Goal: Task Accomplishment & Management: Manage account settings

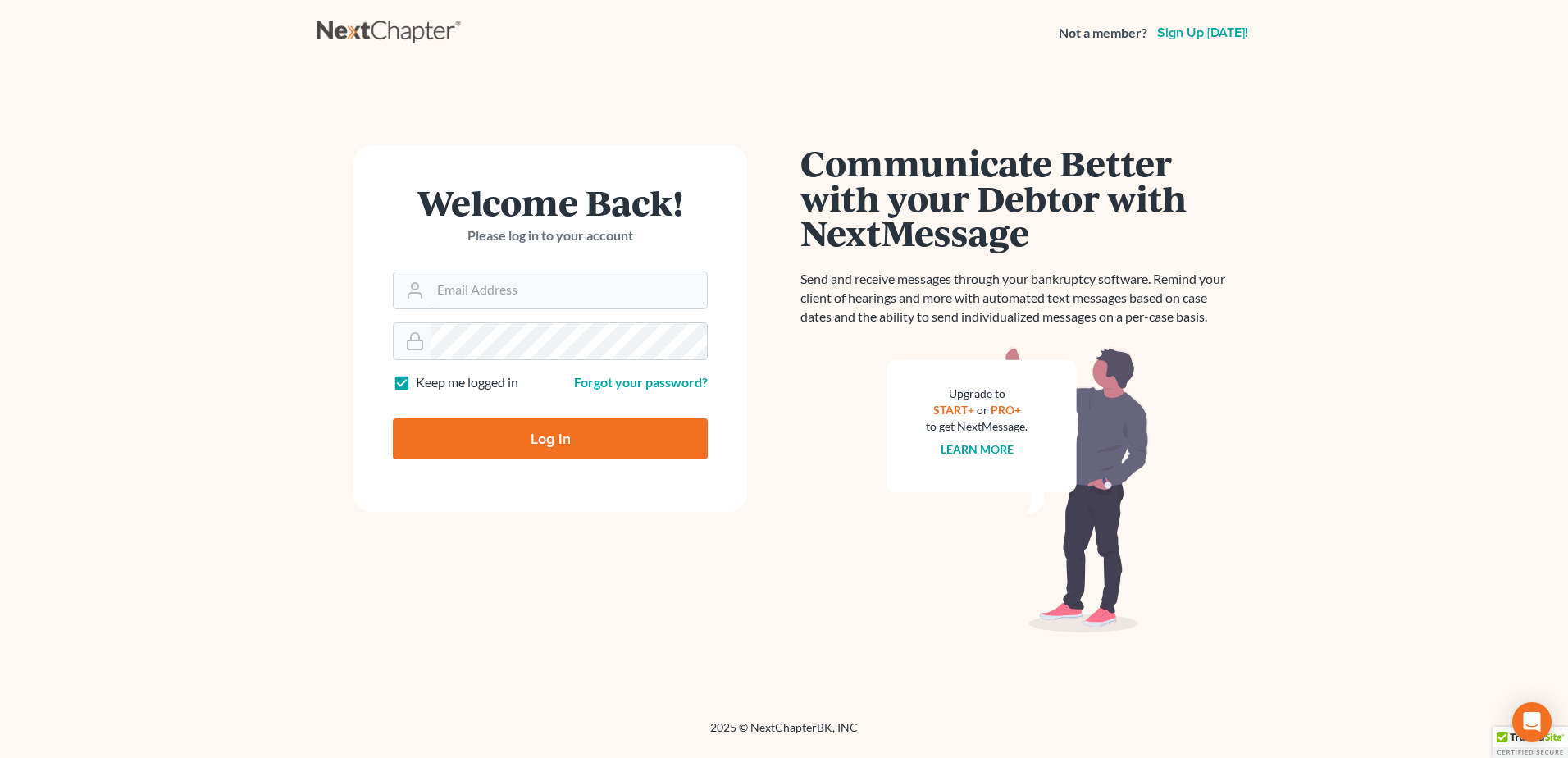
type input "[EMAIL_ADDRESS][DOMAIN_NAME]"
click at [578, 455] on input "Log In" at bounding box center [550, 439] width 315 height 41
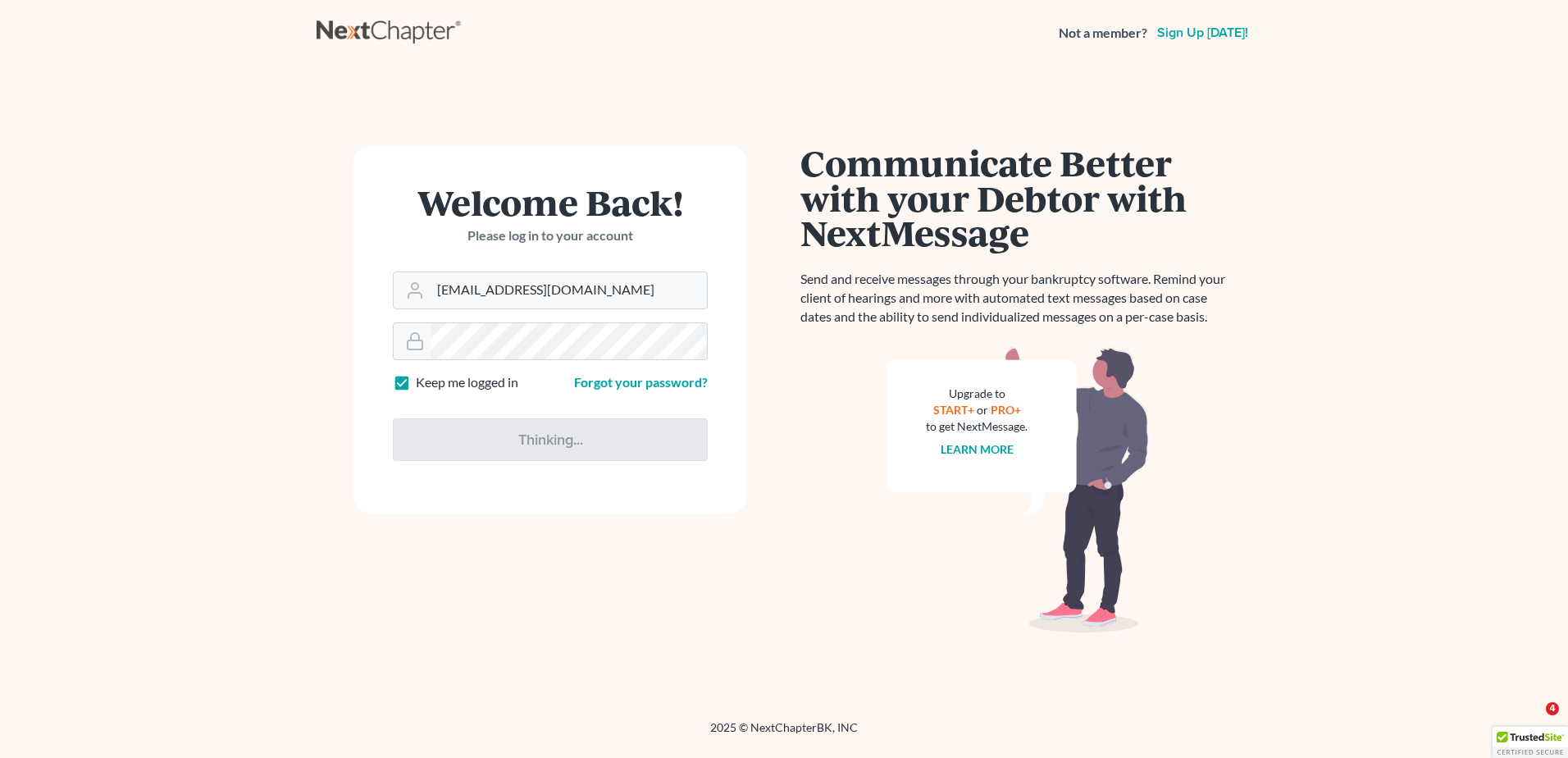
type input "Thinking..."
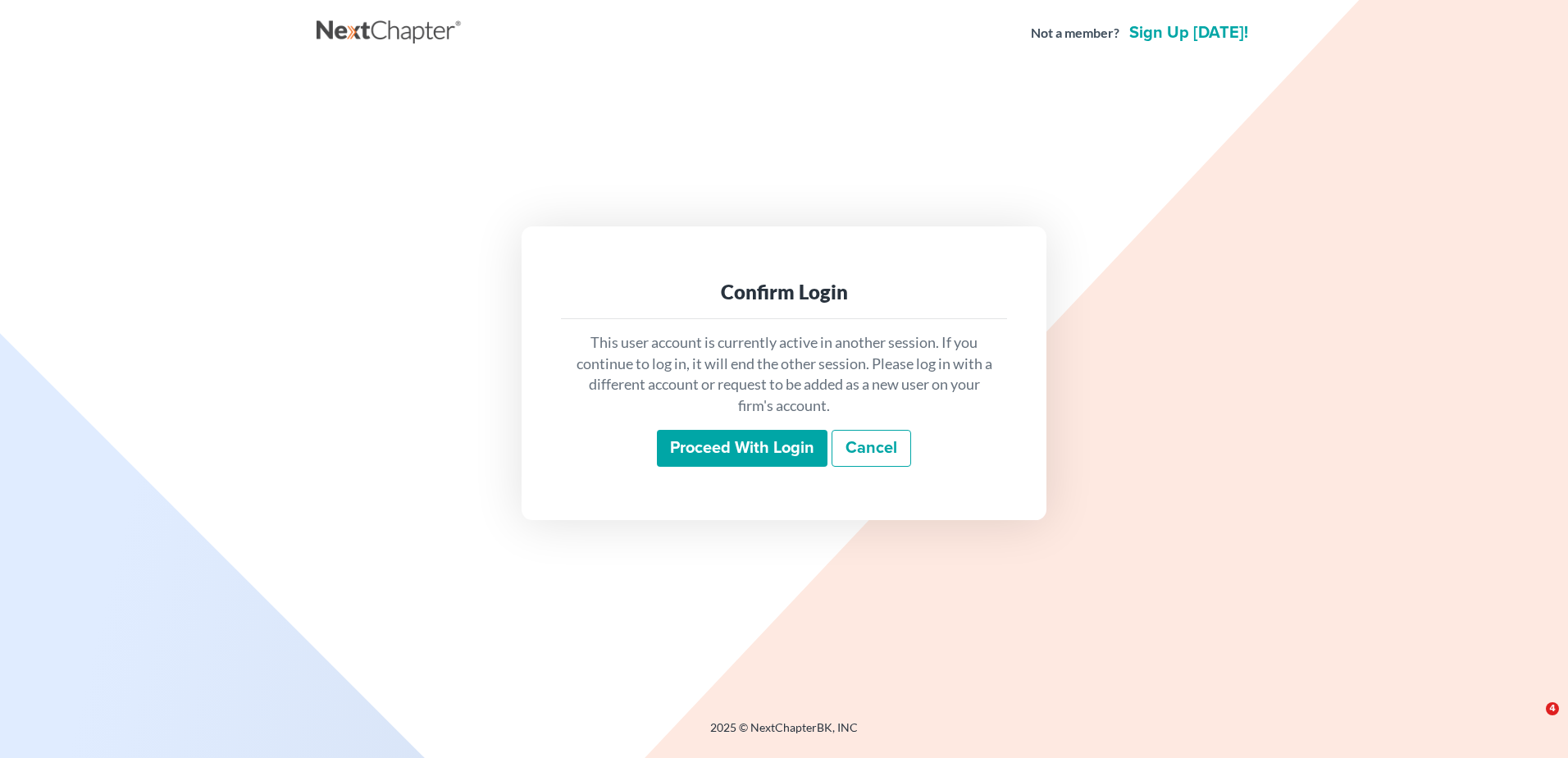
drag, startPoint x: 723, startPoint y: 440, endPoint x: 685, endPoint y: 453, distance: 40.2
click at [724, 442] on input "Proceed with login" at bounding box center [742, 448] width 171 height 37
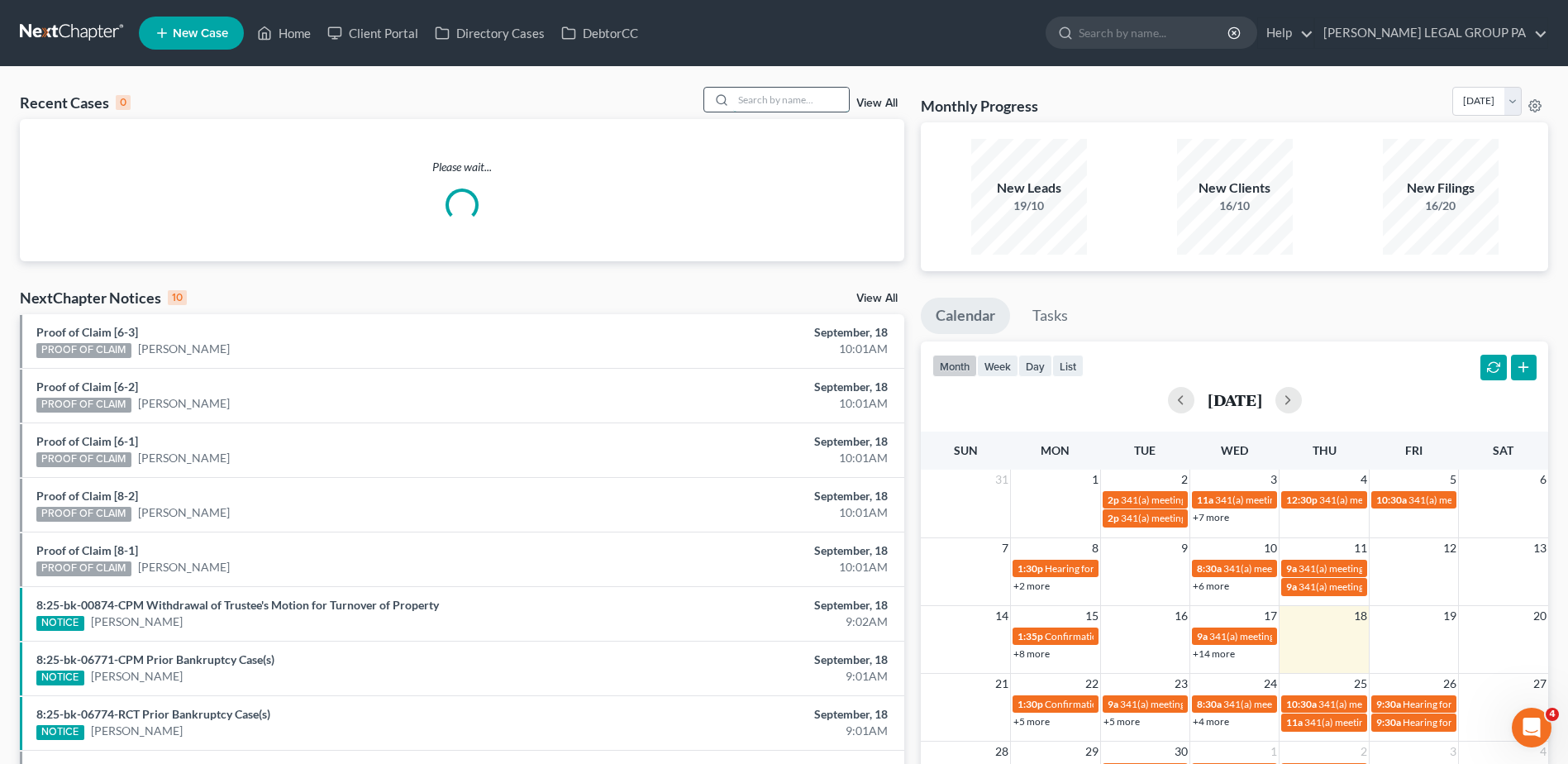
click at [772, 103] on input "search" at bounding box center [790, 100] width 116 height 24
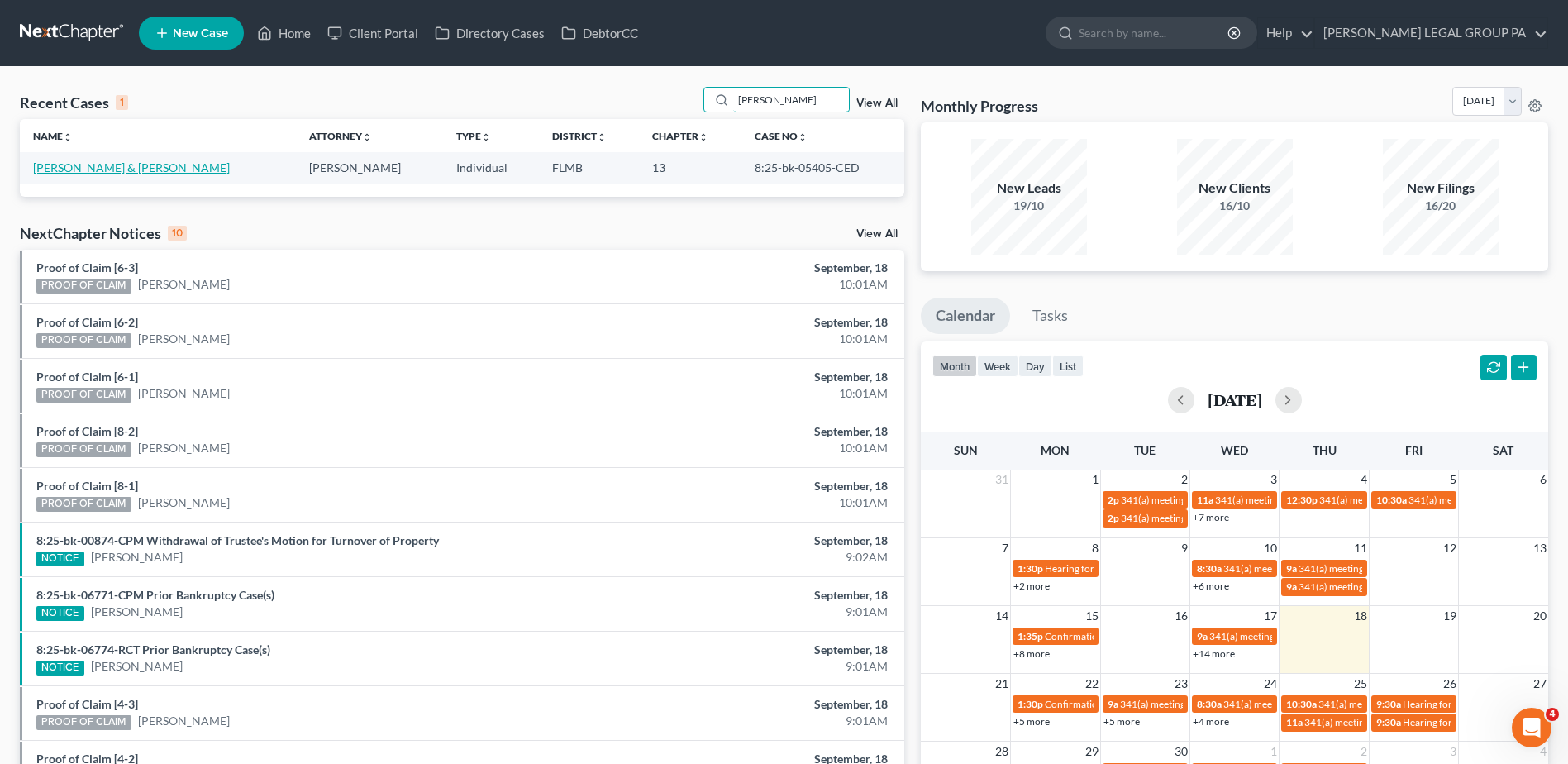
type input "coons"
click at [121, 164] on link "Coons, Timothy & Regner, Cathy" at bounding box center [131, 167] width 196 height 14
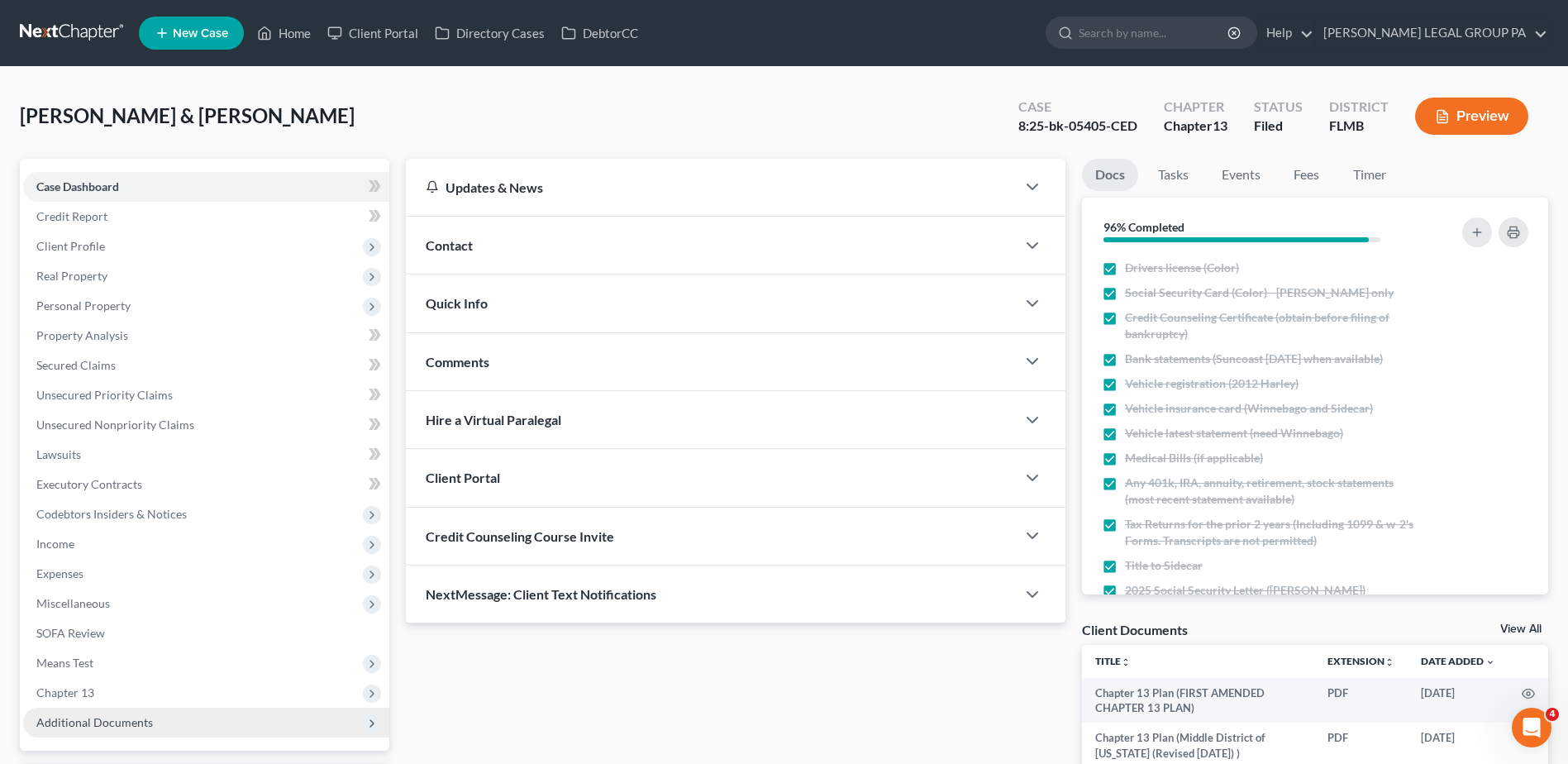
click at [199, 710] on span "Additional Documents" at bounding box center [207, 723] width 366 height 30
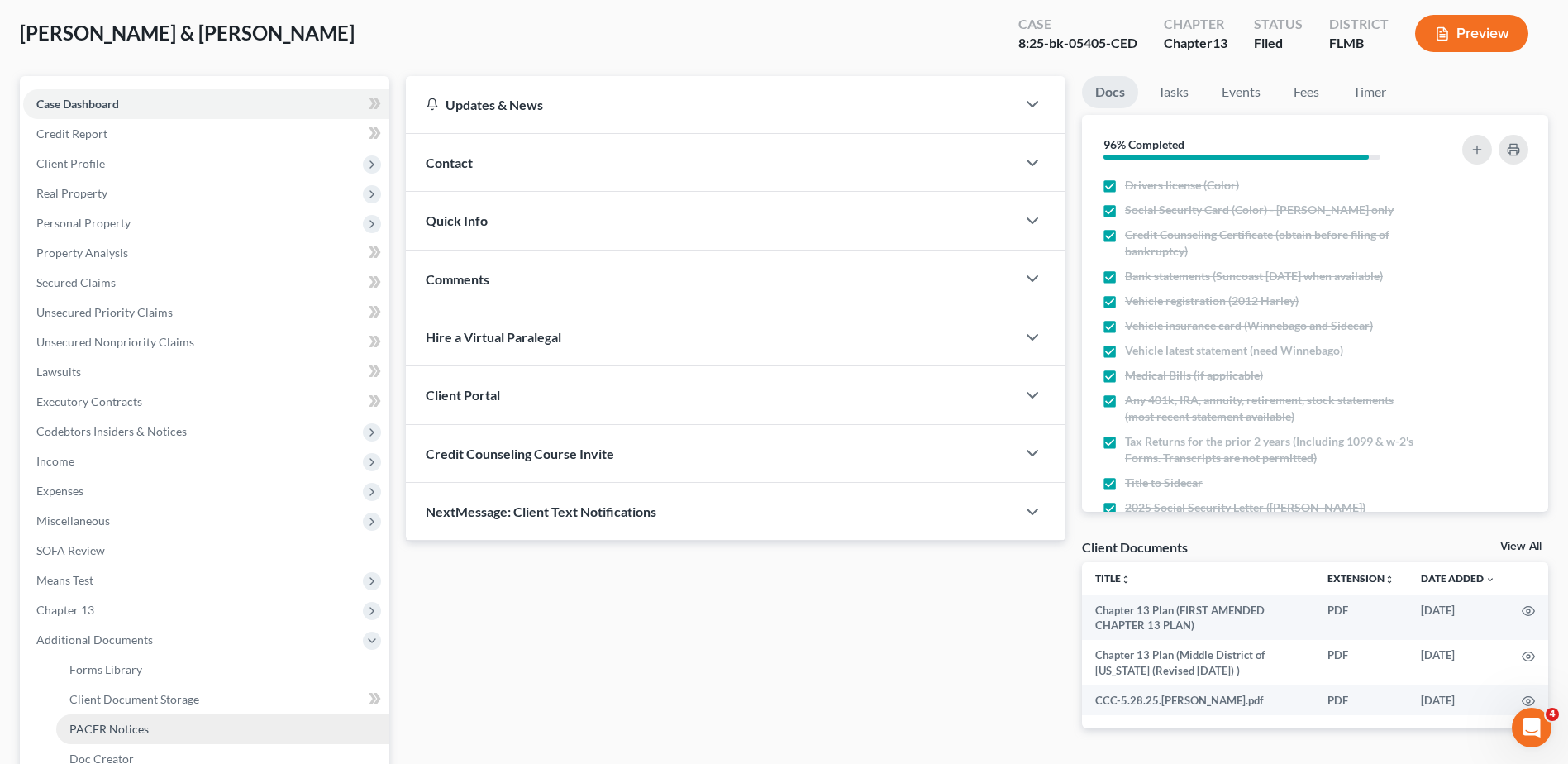
click at [145, 725] on span "PACER Notices" at bounding box center [109, 728] width 79 height 14
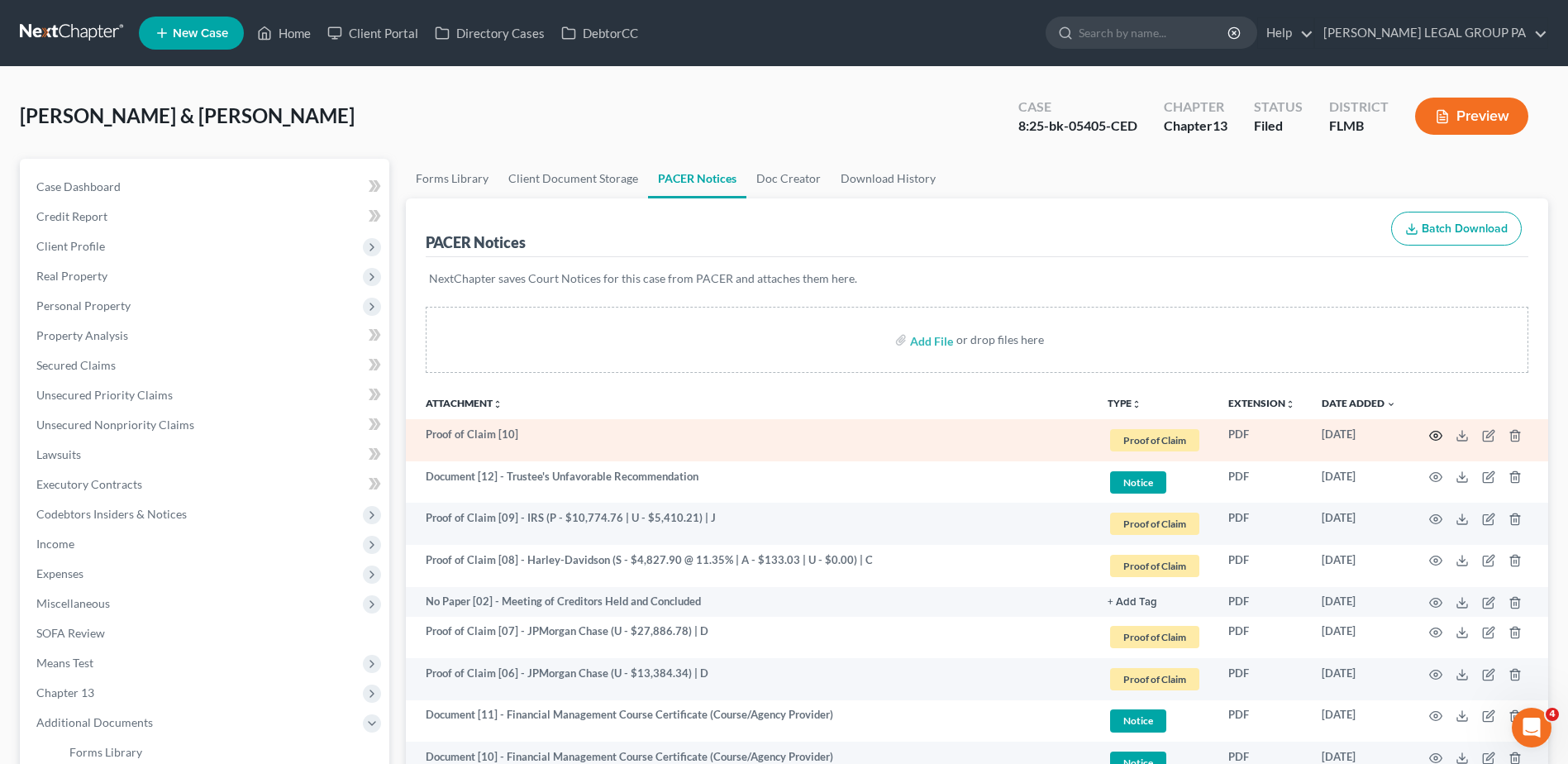
click at [1434, 436] on circle "button" at bounding box center [1436, 436] width 4 height 4
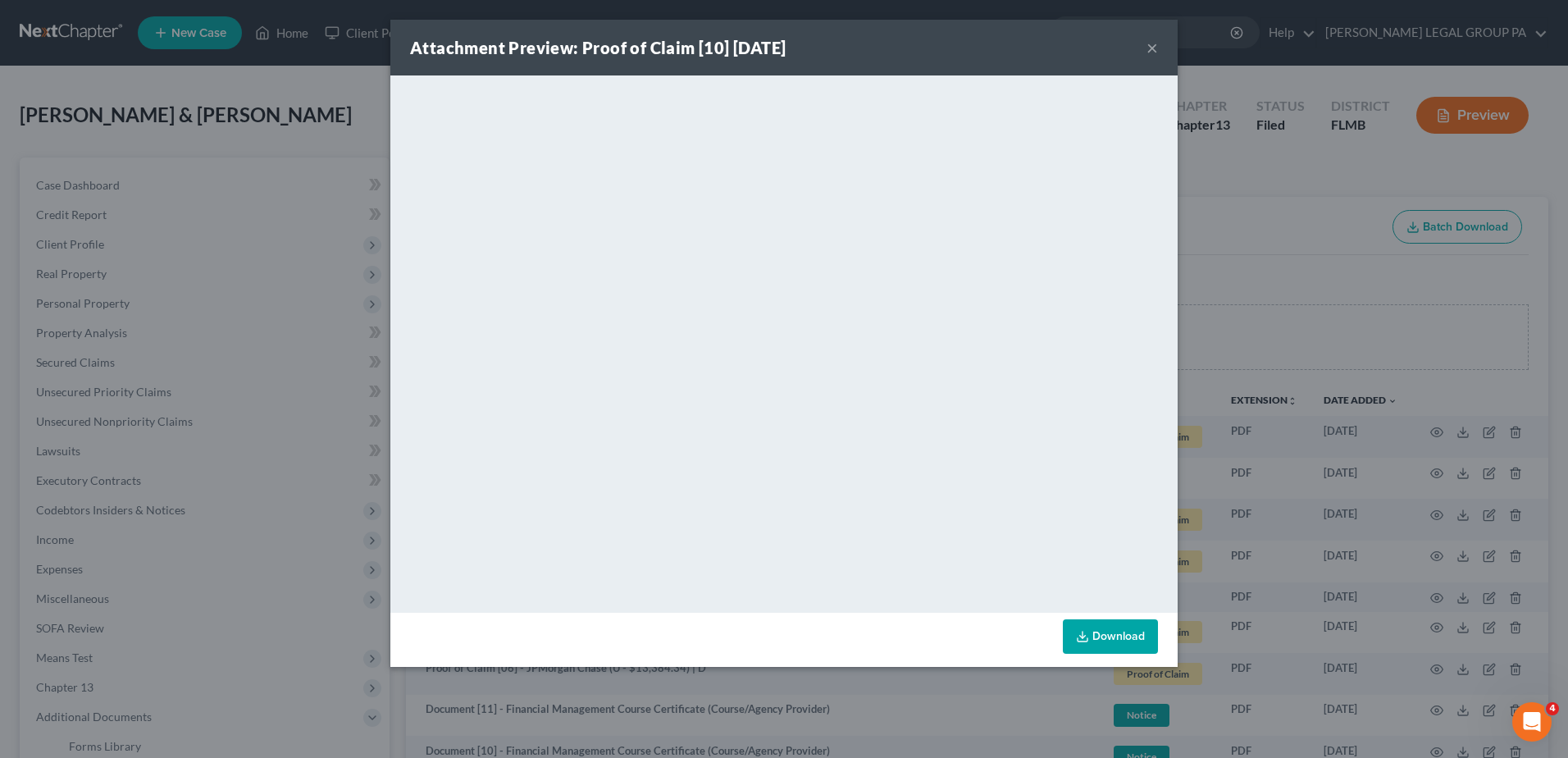
click at [1151, 50] on button "×" at bounding box center [1152, 47] width 11 height 20
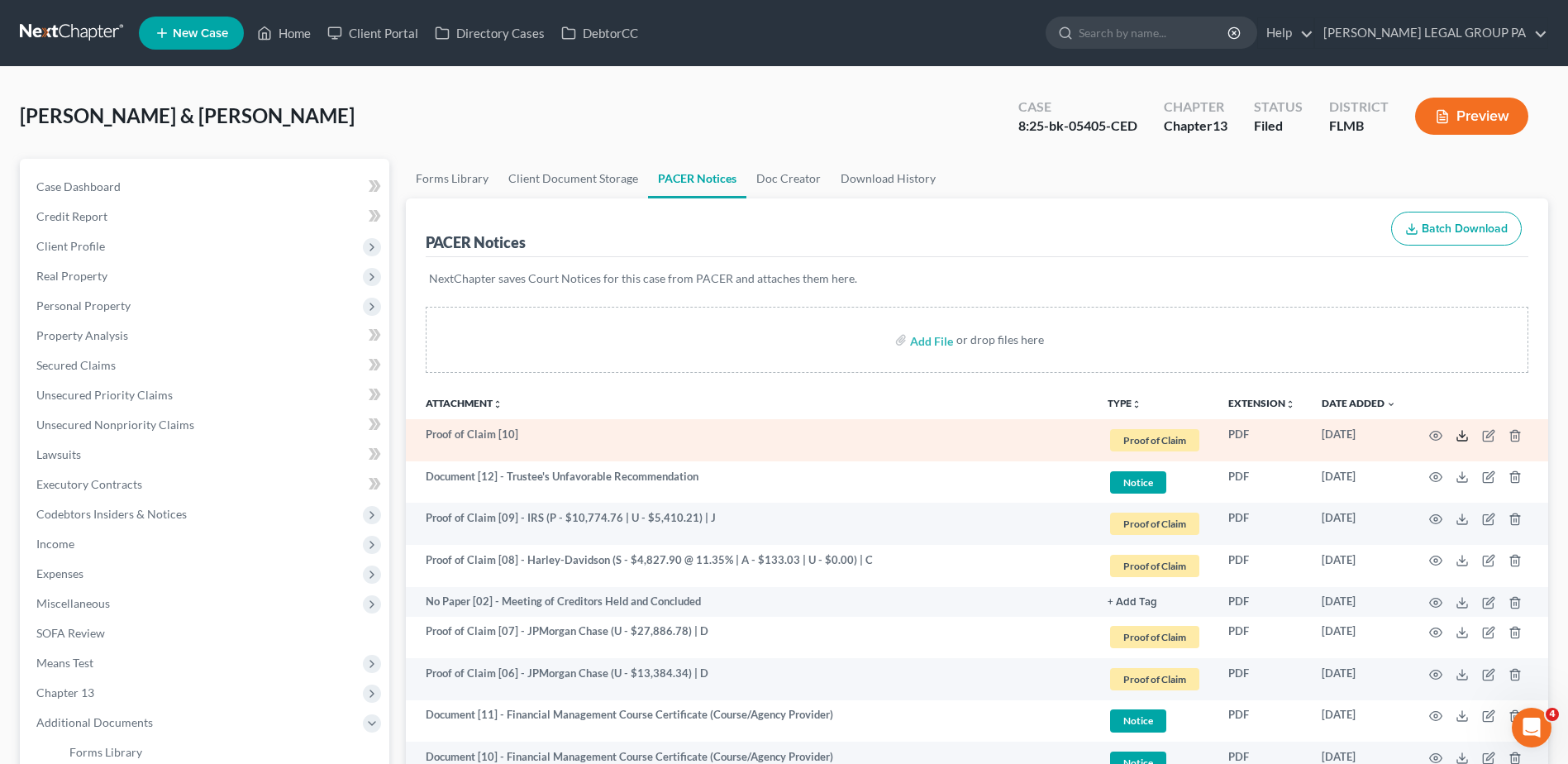
click at [1463, 439] on icon at bounding box center [1462, 436] width 13 height 13
click at [1485, 433] on icon "button" at bounding box center [1488, 436] width 13 height 13
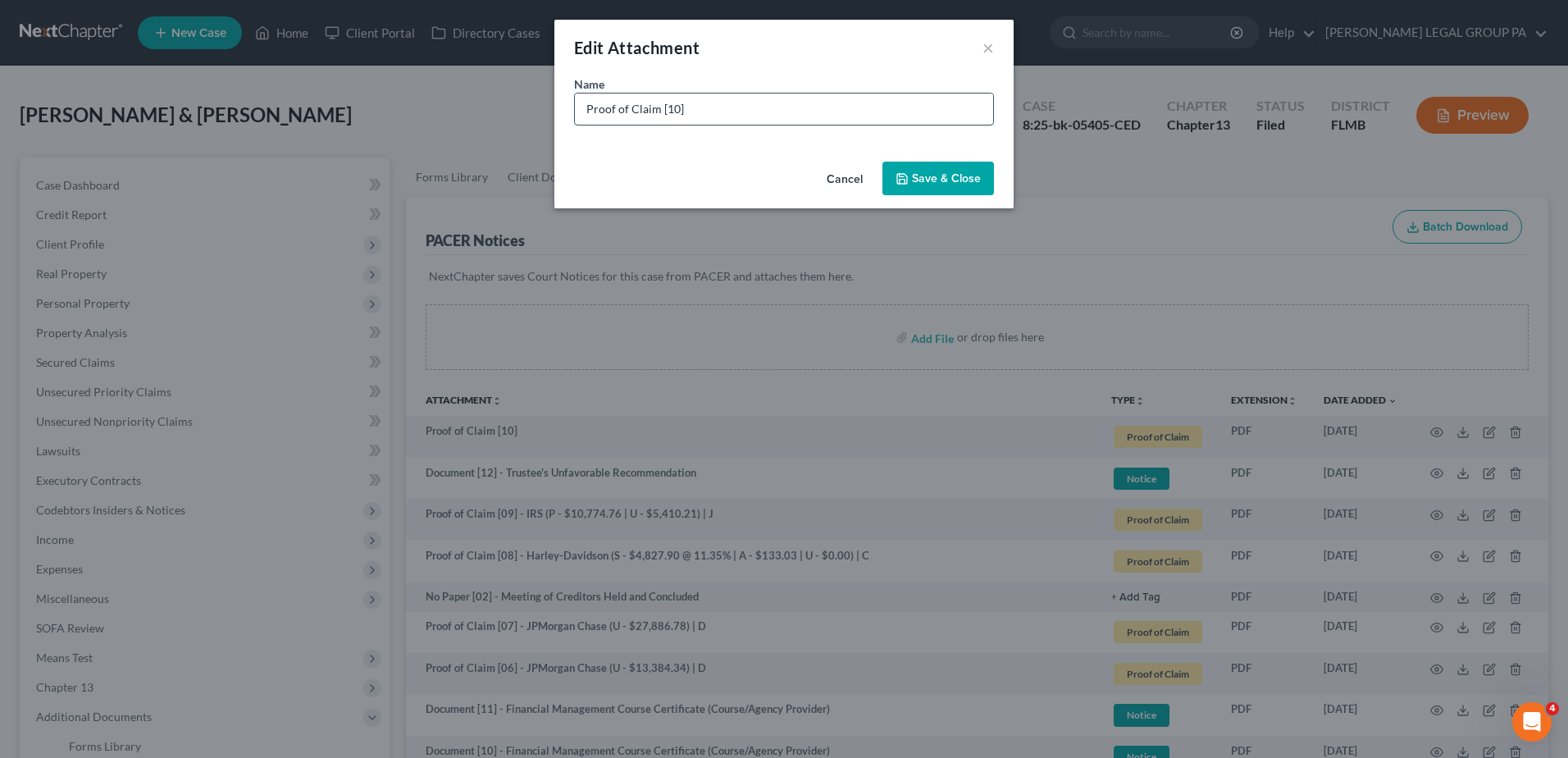
click at [728, 110] on input "Proof of Claim [10]" at bounding box center [784, 108] width 419 height 31
drag, startPoint x: 787, startPoint y: 109, endPoint x: 978, endPoint y: 119, distance: 191.3
click at [978, 119] on input "Proof of Claim [10] - Portfolio Recovery Assocs. (" at bounding box center [784, 108] width 419 height 31
type input "Proof of Claim [10] - Portfolio Recovery (U - $13,343.48) | C"
click at [922, 179] on span "Save & Close" at bounding box center [946, 178] width 69 height 14
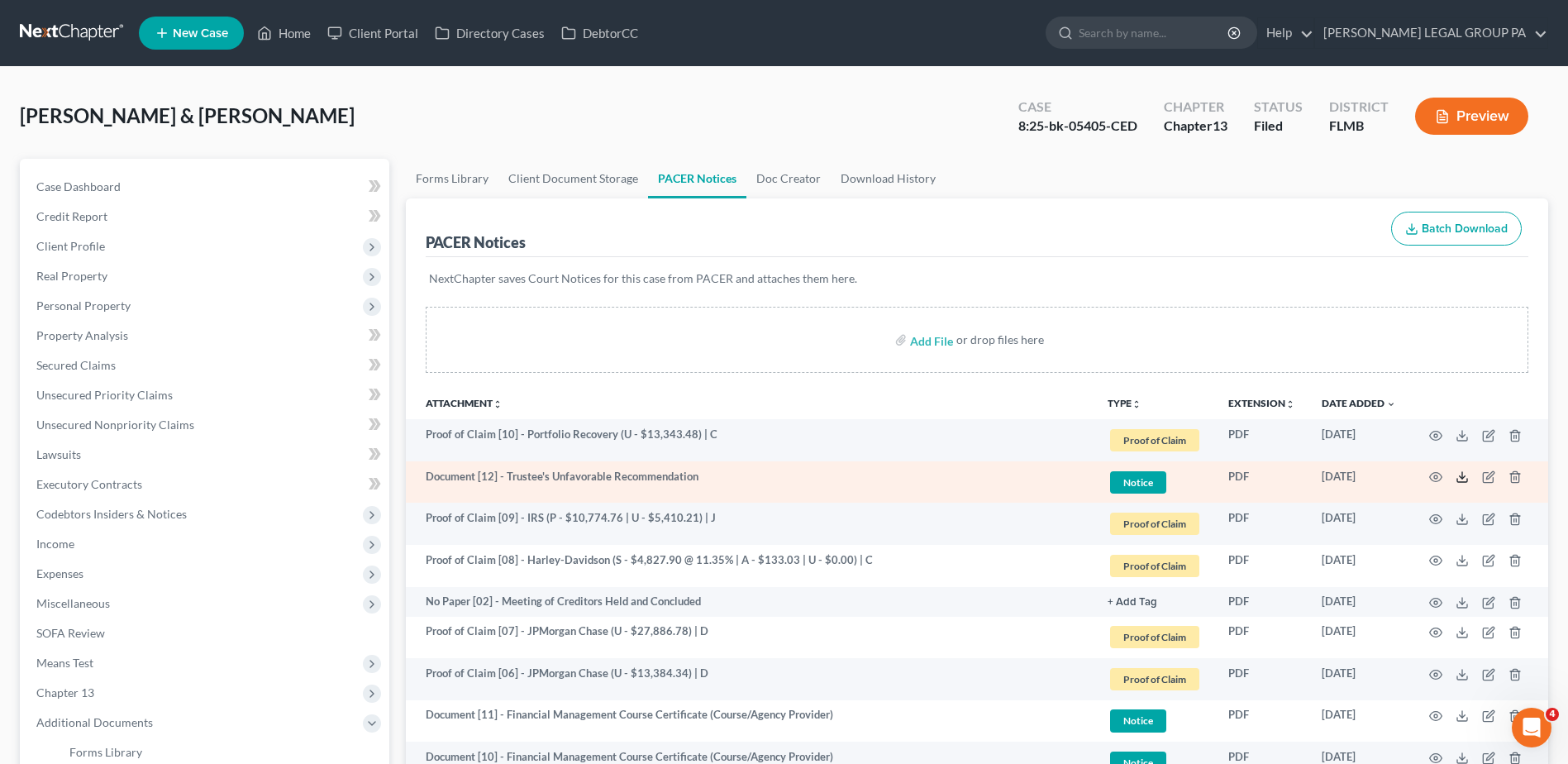
click at [1467, 476] on icon at bounding box center [1462, 477] width 13 height 13
